Goal: Information Seeking & Learning: Find contact information

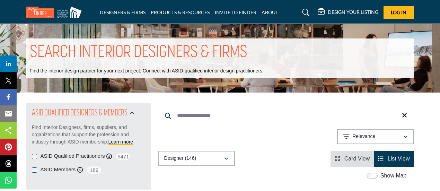
scroll to position [3912, 0]
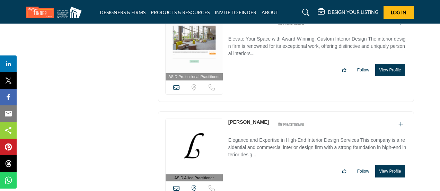
click at [246, 119] on link "[PERSON_NAME]" at bounding box center [248, 122] width 41 height 6
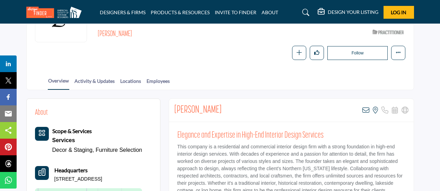
scroll to position [114, 0]
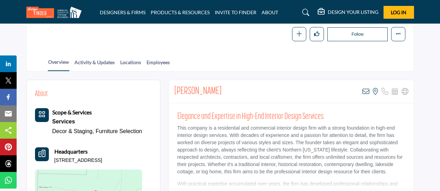
drag, startPoint x: 175, startPoint y: 88, endPoint x: 223, endPoint y: 90, distance: 48.9
click at [223, 90] on div "Lynn Pettyjohn View email address of this listing View the location of this lis…" at bounding box center [291, 91] width 245 height 23
copy h2 "[PERSON_NAME]"
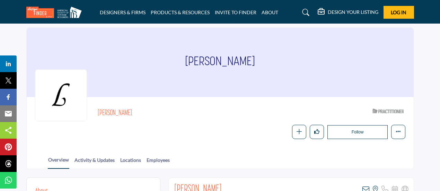
scroll to position [0, 0]
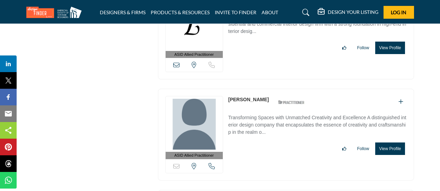
scroll to position [4037, 0]
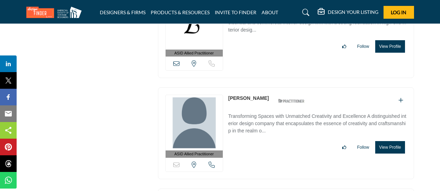
click at [245, 95] on link "[PERSON_NAME]" at bounding box center [248, 98] width 41 height 6
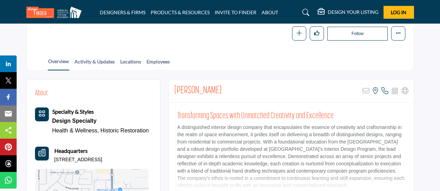
scroll to position [114, 0]
drag, startPoint x: 230, startPoint y: 88, endPoint x: 173, endPoint y: 87, distance: 57.9
click at [173, 87] on div "Monica Edwards Sorry, but this listing is on a subscription plan which does not…" at bounding box center [291, 90] width 245 height 23
copy h2 "[PERSON_NAME]"
copy h2 "Monica Edwards"
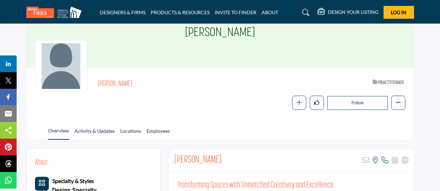
scroll to position [0, 0]
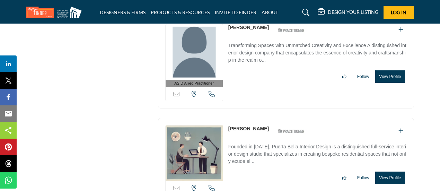
scroll to position [4107, 0]
click at [248, 126] on link "[PERSON_NAME]" at bounding box center [248, 129] width 41 height 6
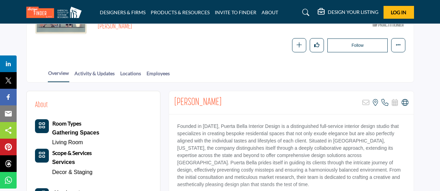
scroll to position [107, 0]
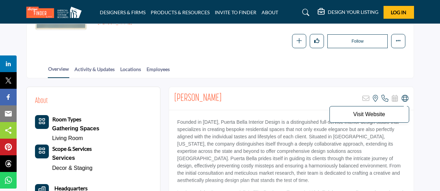
click at [403, 98] on icon at bounding box center [405, 98] width 7 height 7
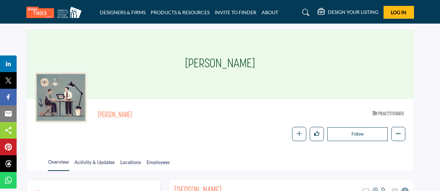
scroll to position [0, 0]
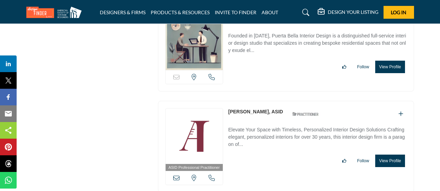
scroll to position [4222, 0]
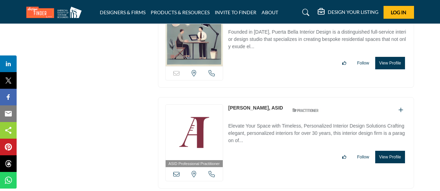
click at [249, 105] on link "[PERSON_NAME], ASID" at bounding box center [255, 108] width 55 height 6
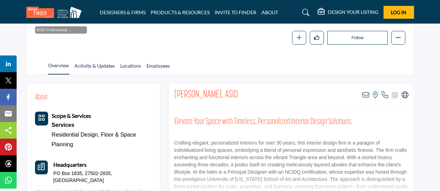
scroll to position [112, 0]
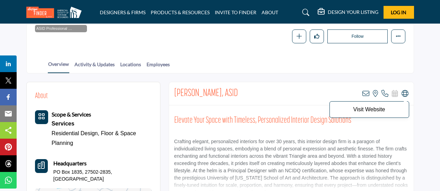
click at [403, 91] on icon at bounding box center [405, 93] width 7 height 7
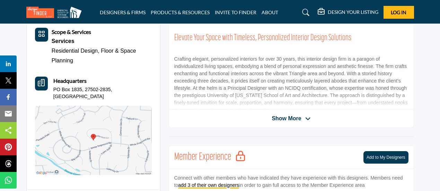
scroll to position [227, 0]
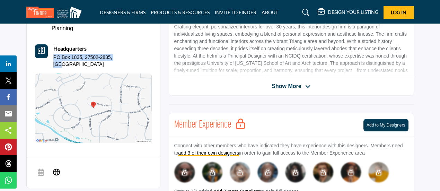
drag, startPoint x: 128, startPoint y: 55, endPoint x: 53, endPoint y: 55, distance: 75.2
click at [53, 55] on div "Headquarters PO Box 1835, 27502-2835, USA" at bounding box center [93, 55] width 117 height 23
copy p "PO Box 1835, 27502-2835, USA"
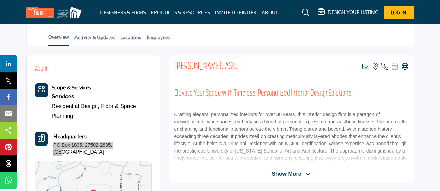
scroll to position [112, 0]
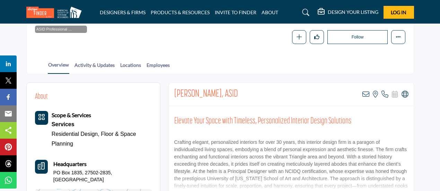
click at [269, 67] on div "Overview Activity & Updates Locations Employees" at bounding box center [229, 62] width 370 height 21
